Goal: Task Accomplishment & Management: Use online tool/utility

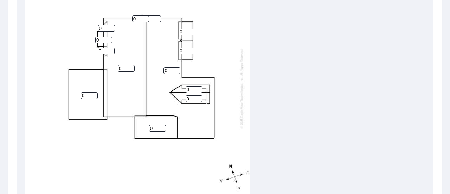
scroll to position [271, 0]
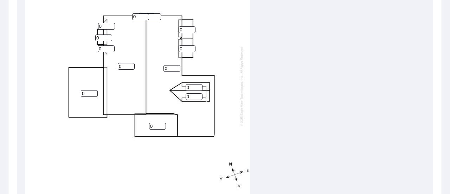
click at [87, 95] on input "0" at bounding box center [89, 93] width 17 height 7
click at [155, 126] on input "0" at bounding box center [157, 126] width 17 height 7
type input "7"
click at [189, 97] on input "0" at bounding box center [194, 96] width 17 height 7
type input "12"
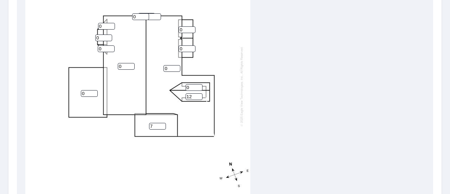
click at [190, 88] on input "0" at bounding box center [194, 87] width 17 height 7
type input "12"
click at [185, 30] on input "0" at bounding box center [187, 29] width 17 height 7
type input "13"
click at [185, 47] on input "0" at bounding box center [187, 48] width 17 height 7
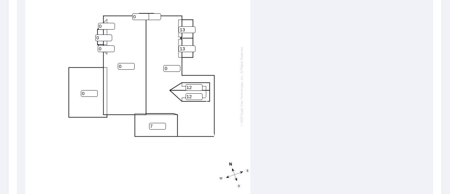
type input "13"
click at [167, 67] on input "0" at bounding box center [171, 68] width 17 height 7
type input "7"
click at [126, 66] on input "0" at bounding box center [126, 66] width 17 height 7
type input "7"
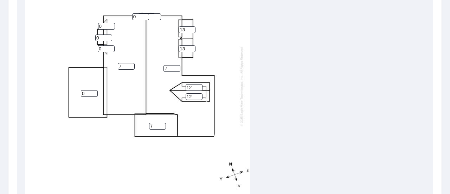
click at [105, 48] on input "0" at bounding box center [106, 48] width 17 height 7
type input "7"
click at [100, 39] on input "0" at bounding box center [103, 37] width 17 height 7
type input "7"
click at [102, 25] on input "0" at bounding box center [106, 26] width 17 height 7
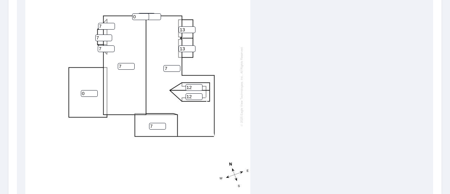
type input "7"
click at [135, 17] on input "0" at bounding box center [140, 16] width 17 height 7
type input "7"
click at [154, 17] on input "0" at bounding box center [152, 16] width 17 height 7
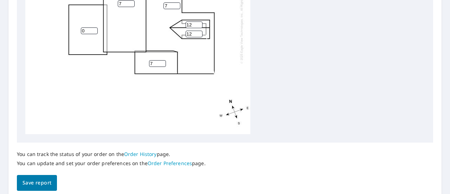
scroll to position [338, 0]
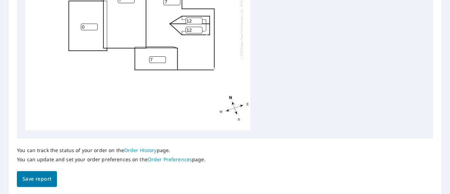
type input "7"
click at [52, 177] on button "Save report" at bounding box center [37, 179] width 40 height 16
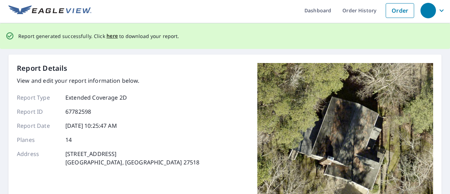
scroll to position [0, 0]
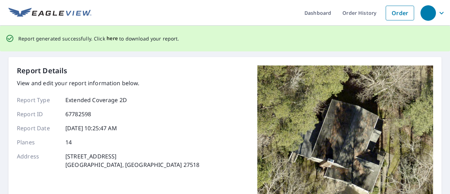
click at [110, 39] on span "here" at bounding box center [113, 38] width 12 height 9
